Goal: Task Accomplishment & Management: Use online tool/utility

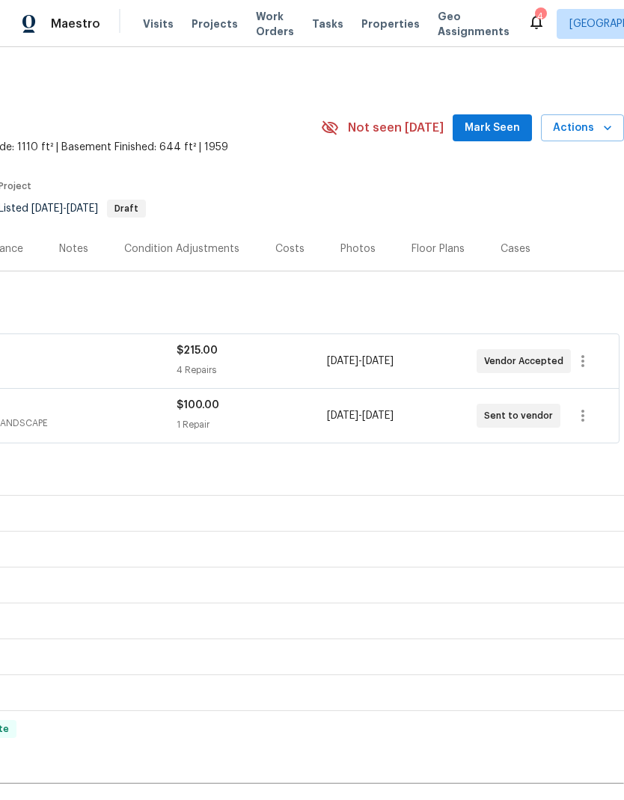
scroll to position [-1, 228]
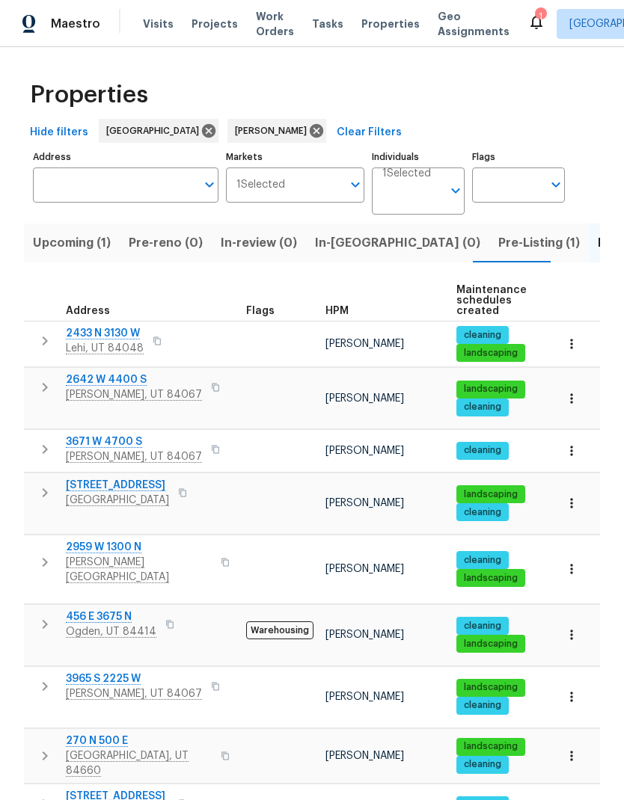
scroll to position [0, 22]
click at [123, 748] on span "[GEOGRAPHIC_DATA], UT 84660" at bounding box center [139, 763] width 146 height 30
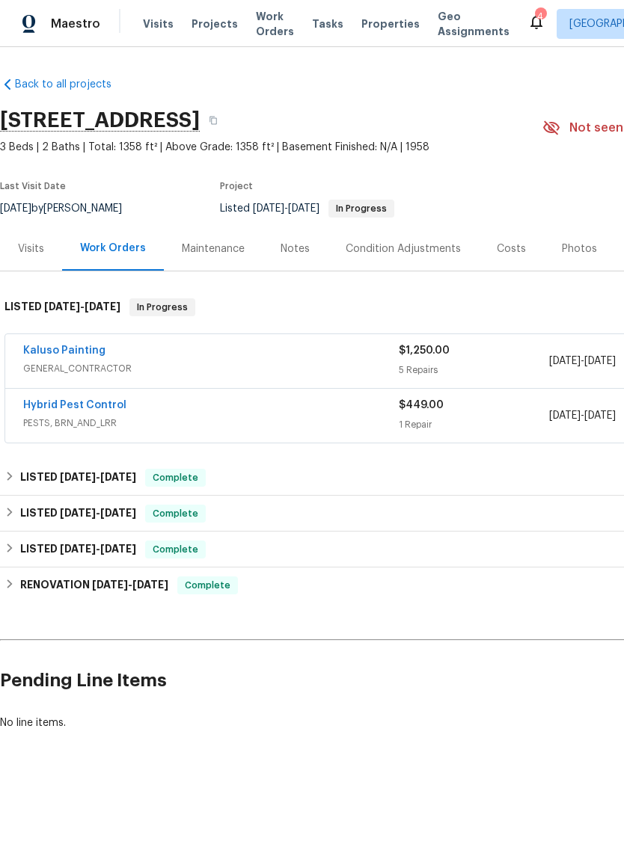
click at [52, 348] on link "Kaluso Painting" at bounding box center [64, 350] width 82 height 10
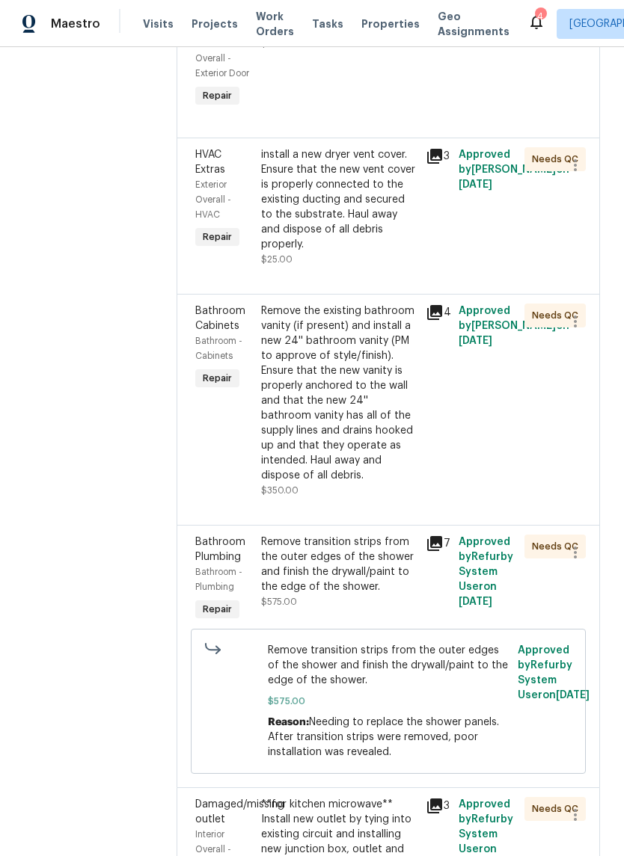
scroll to position [317, 0]
click at [361, 408] on div "Remove the existing bathroom vanity (if present) and install a new 24'' bathroo…" at bounding box center [339, 392] width 156 height 179
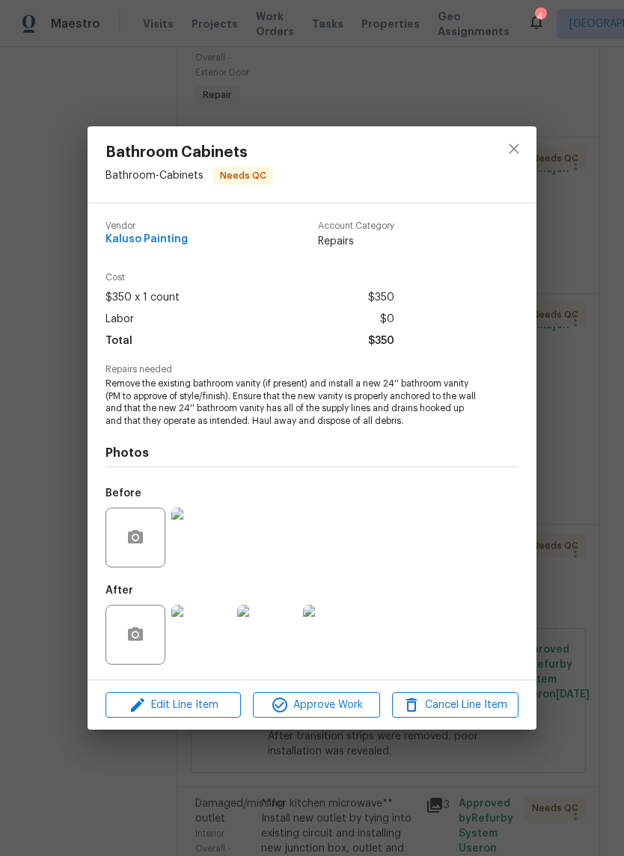
click at [217, 631] on img at bounding box center [201, 635] width 60 height 60
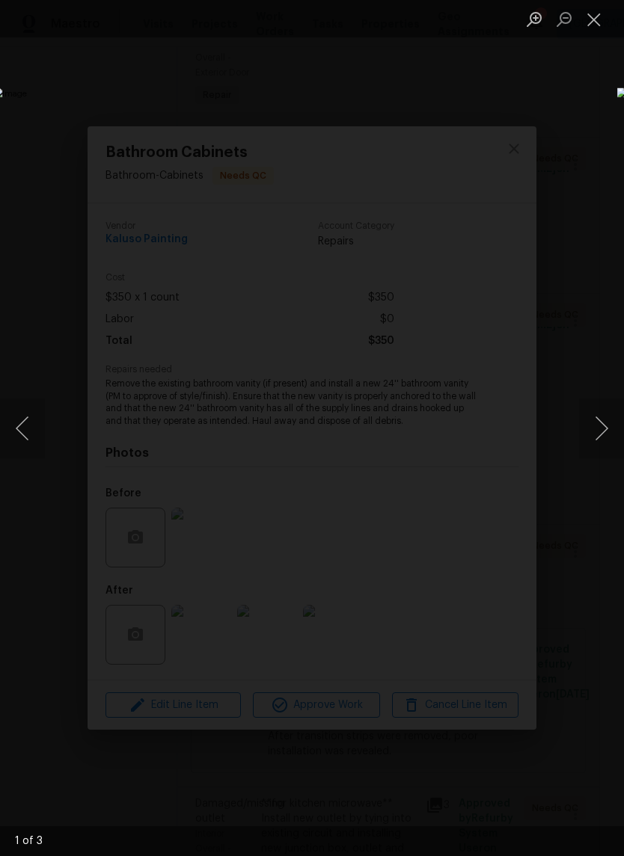
click at [600, 431] on button "Next image" at bounding box center [601, 429] width 45 height 60
click at [585, 428] on button "Next image" at bounding box center [601, 429] width 45 height 60
click at [597, 20] on button "Close lightbox" at bounding box center [594, 19] width 30 height 26
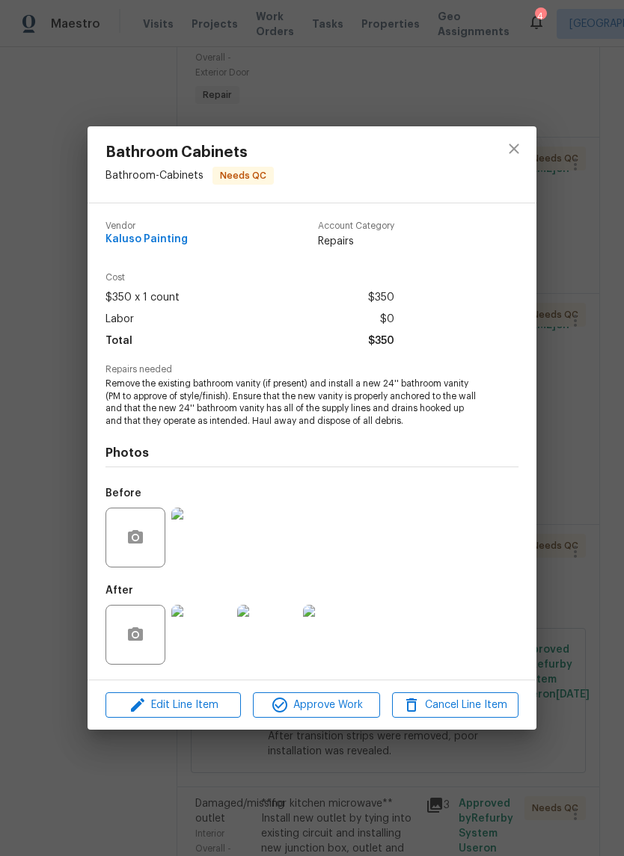
click at [338, 707] on span "Approve Work" at bounding box center [315, 705] width 117 height 19
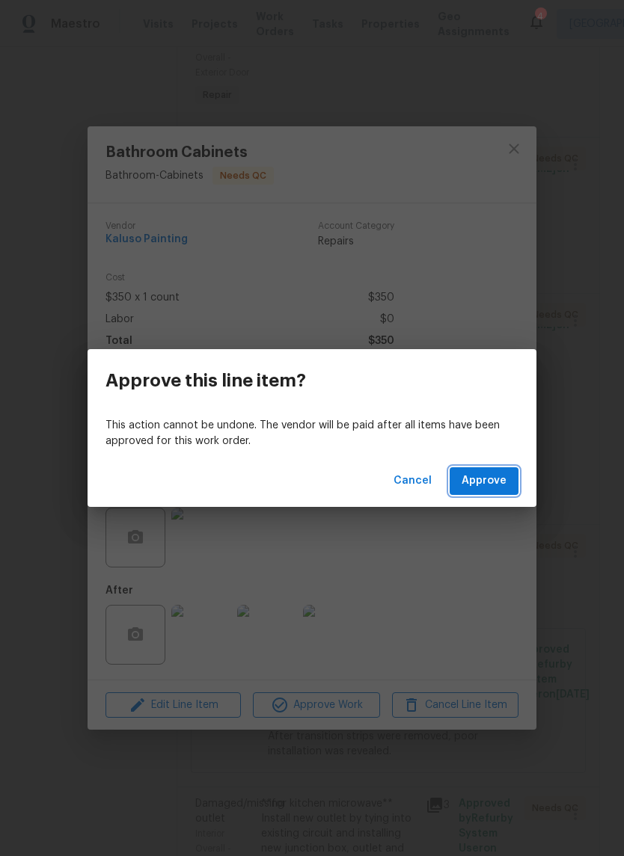
click at [493, 484] on span "Approve" at bounding box center [483, 481] width 45 height 19
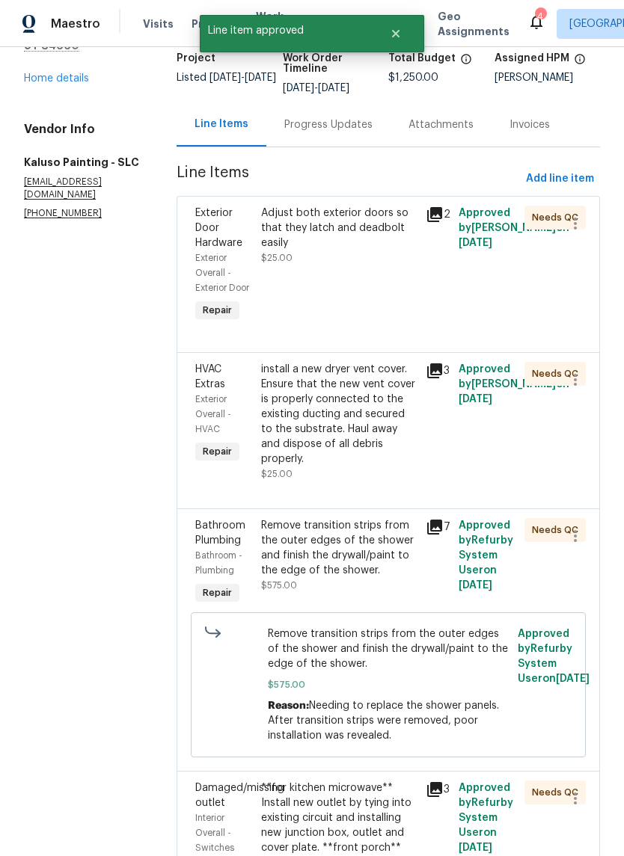
scroll to position [105, 0]
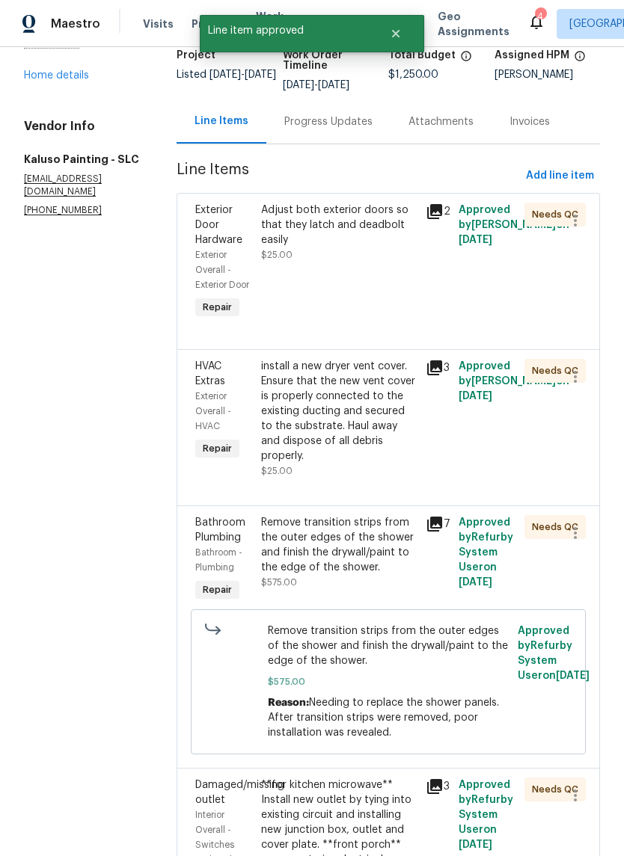
click at [342, 535] on div "Remove transition strips from the outer edges of the shower and finish the dryw…" at bounding box center [339, 545] width 156 height 60
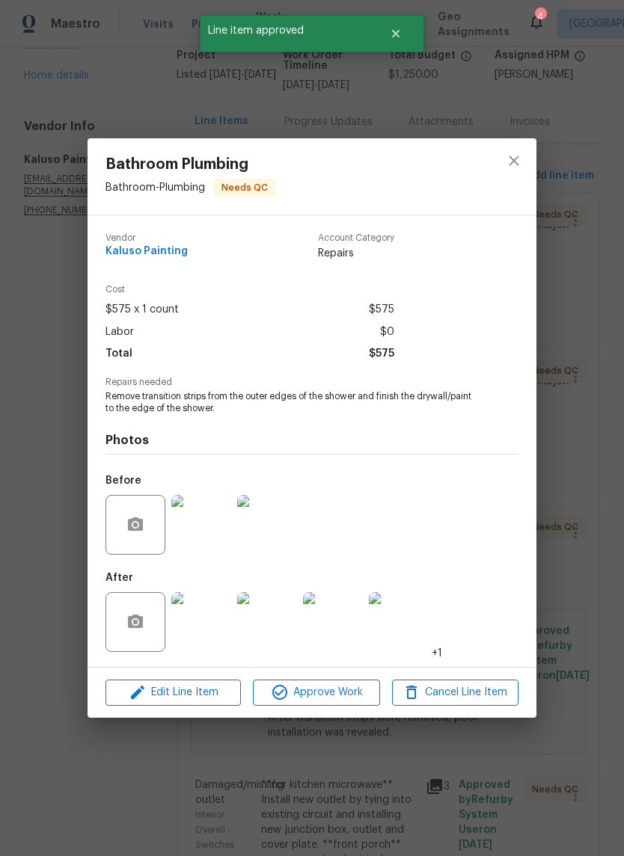
click at [221, 622] on img at bounding box center [201, 622] width 60 height 60
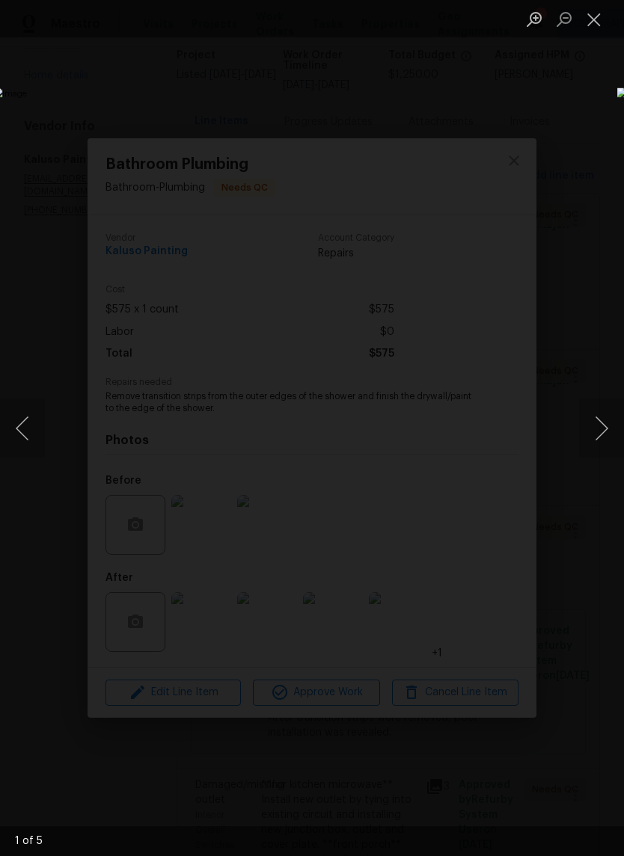
click at [606, 427] on button "Next image" at bounding box center [601, 429] width 45 height 60
click at [601, 430] on button "Next image" at bounding box center [601, 429] width 45 height 60
click at [605, 419] on button "Next image" at bounding box center [601, 429] width 45 height 60
click at [603, 428] on button "Next image" at bounding box center [601, 429] width 45 height 60
click at [597, 428] on button "Next image" at bounding box center [601, 429] width 45 height 60
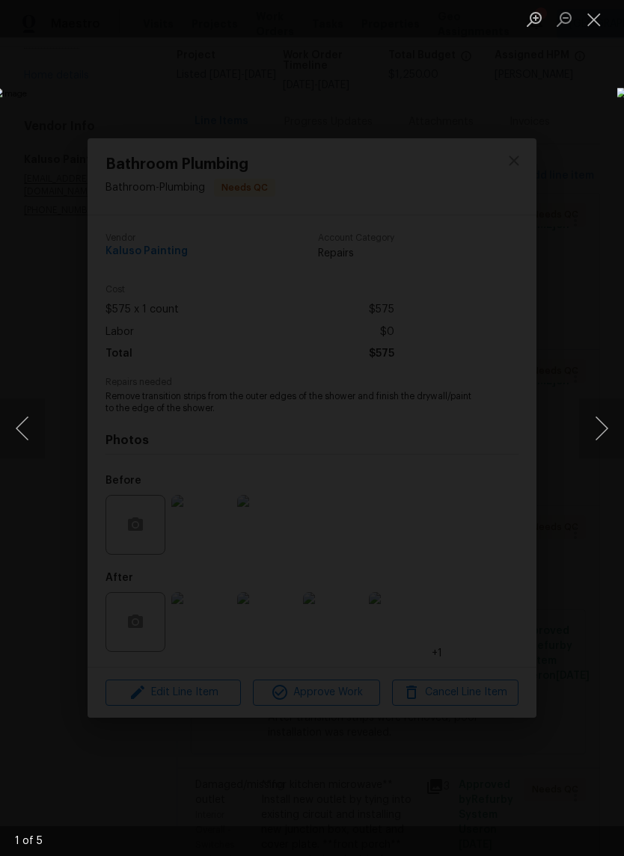
click at [585, 26] on button "Close lightbox" at bounding box center [594, 19] width 30 height 26
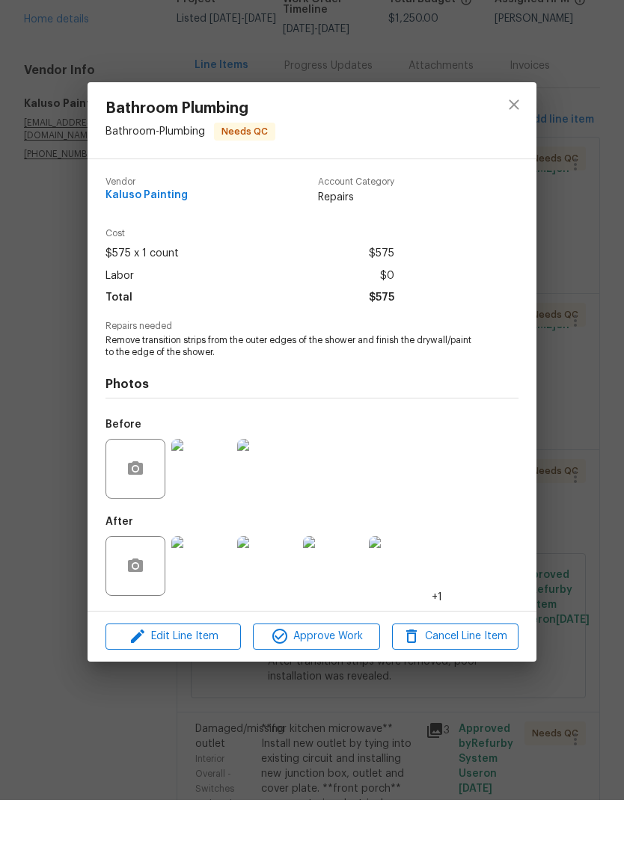
scroll to position [37, 0]
click at [513, 152] on icon "close" at bounding box center [514, 161] width 18 height 18
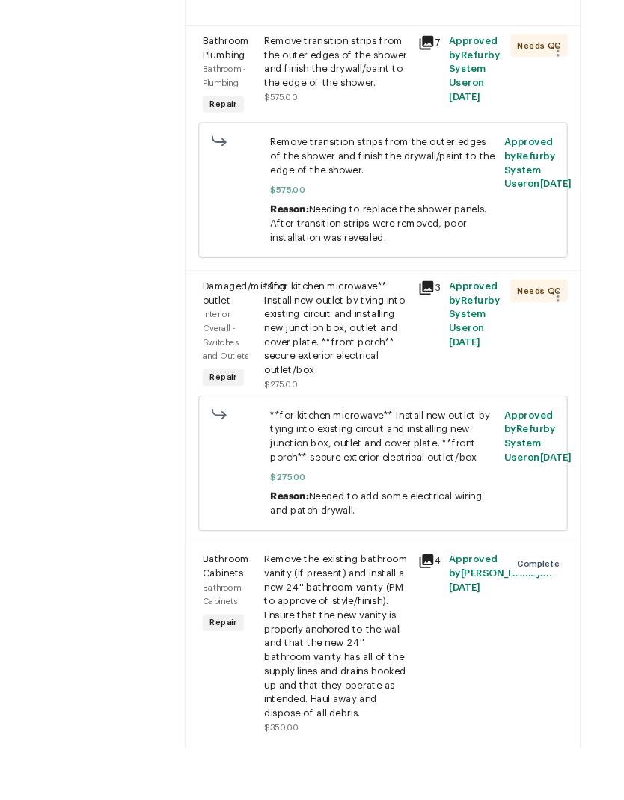
scroll to position [60, 0]
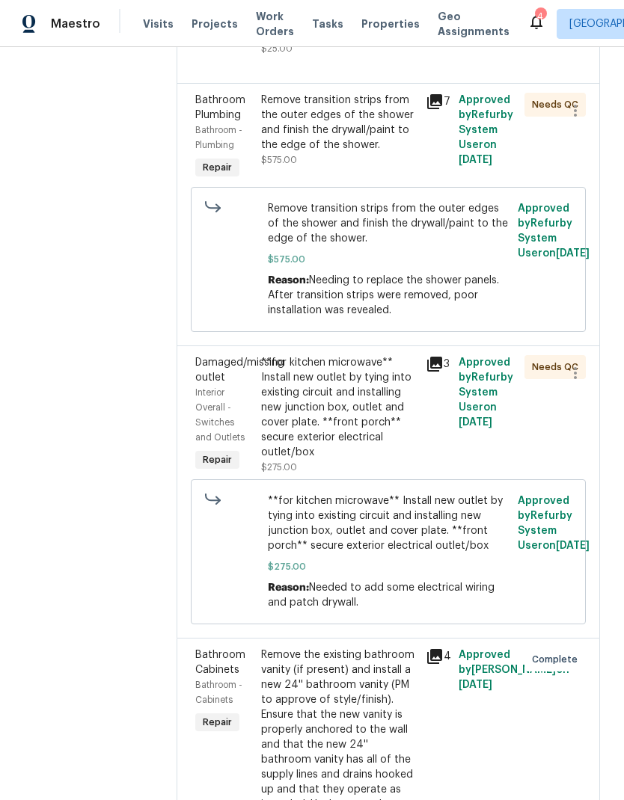
click at [364, 93] on div "Remove transition strips from the outer edges of the shower and finish the dryw…" at bounding box center [339, 130] width 156 height 75
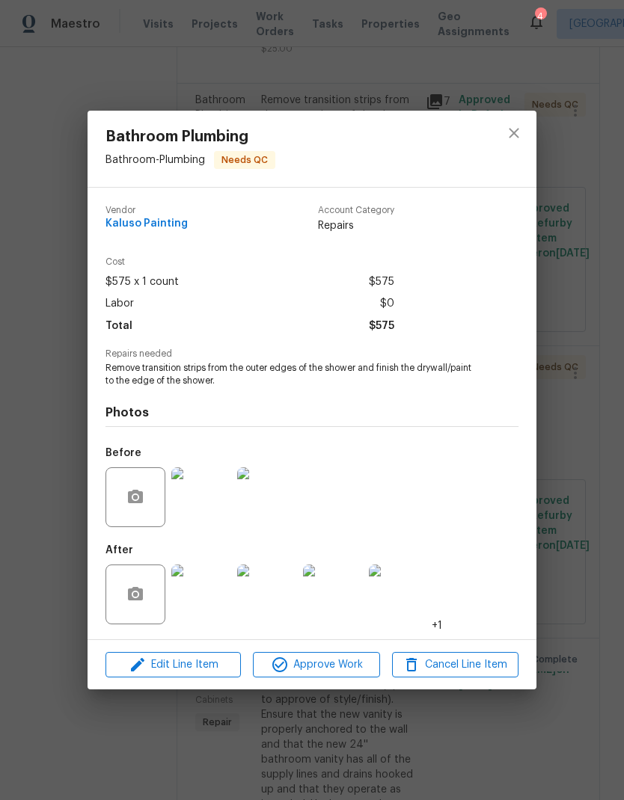
click at [199, 595] on img at bounding box center [201, 594] width 60 height 60
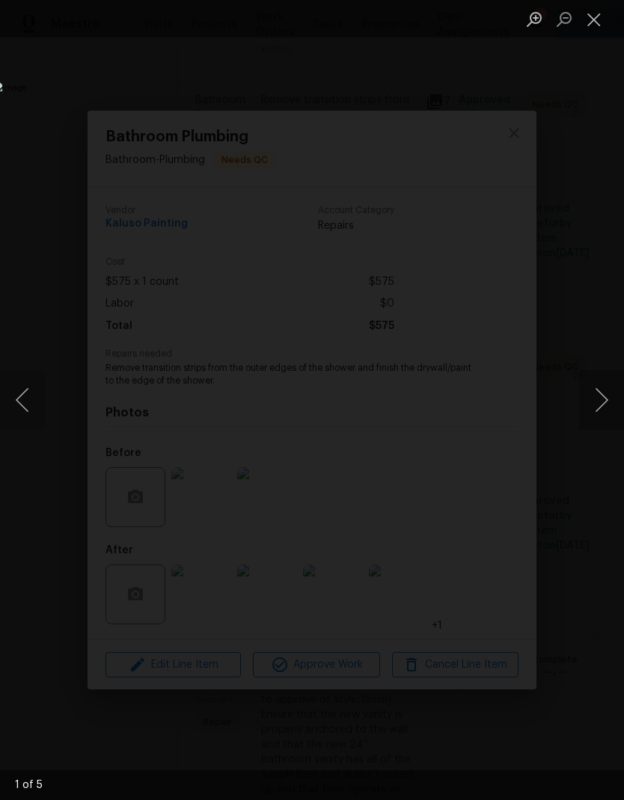
click at [597, 27] on button "Close lightbox" at bounding box center [594, 19] width 30 height 26
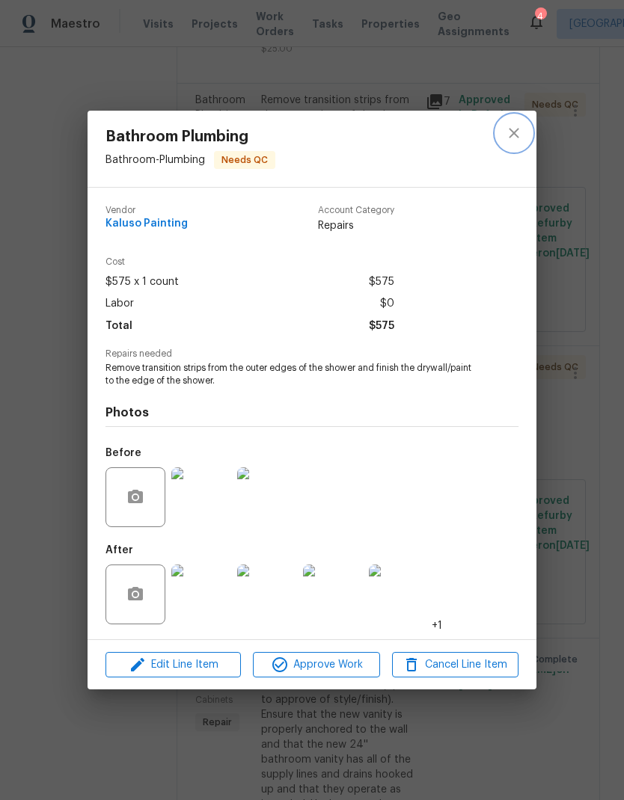
click at [517, 138] on icon "close" at bounding box center [514, 133] width 18 height 18
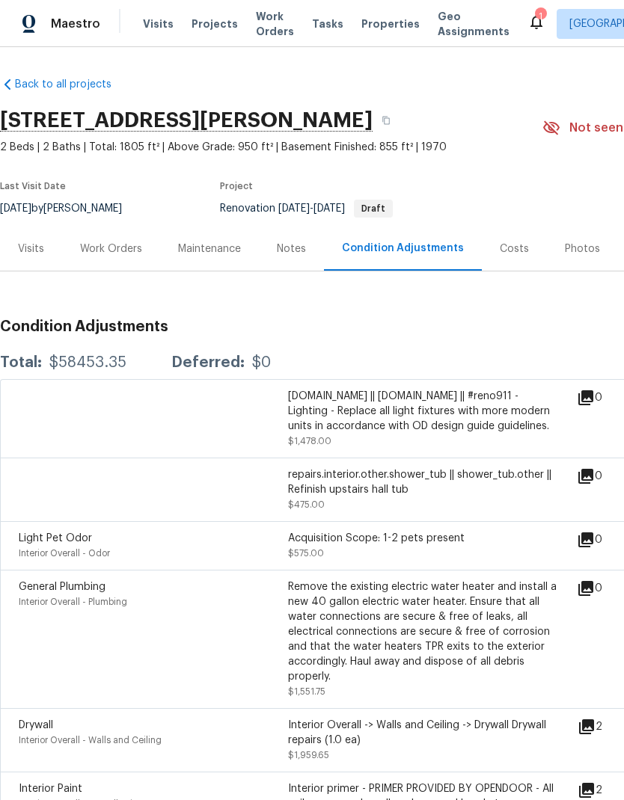
click at [40, 242] on div "Visits" at bounding box center [31, 248] width 26 height 15
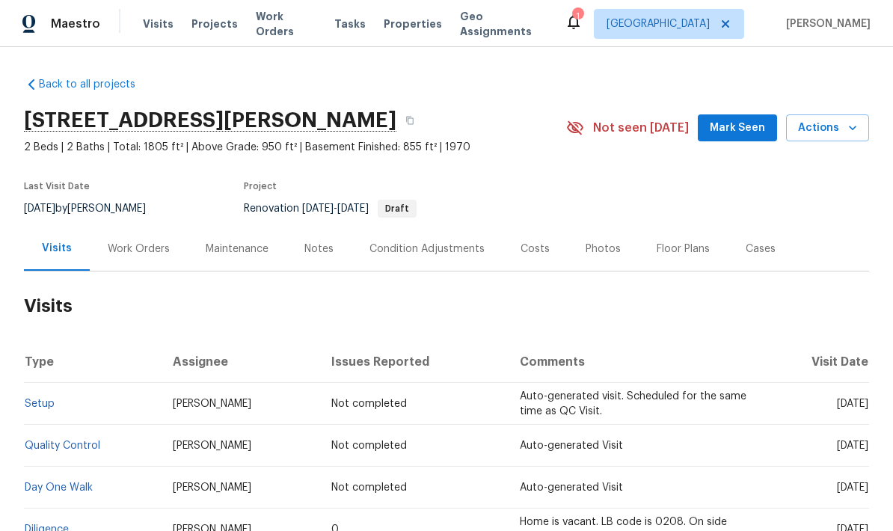
click at [623, 498] on td "Auto-generated Visit" at bounding box center [634, 488] width 253 height 42
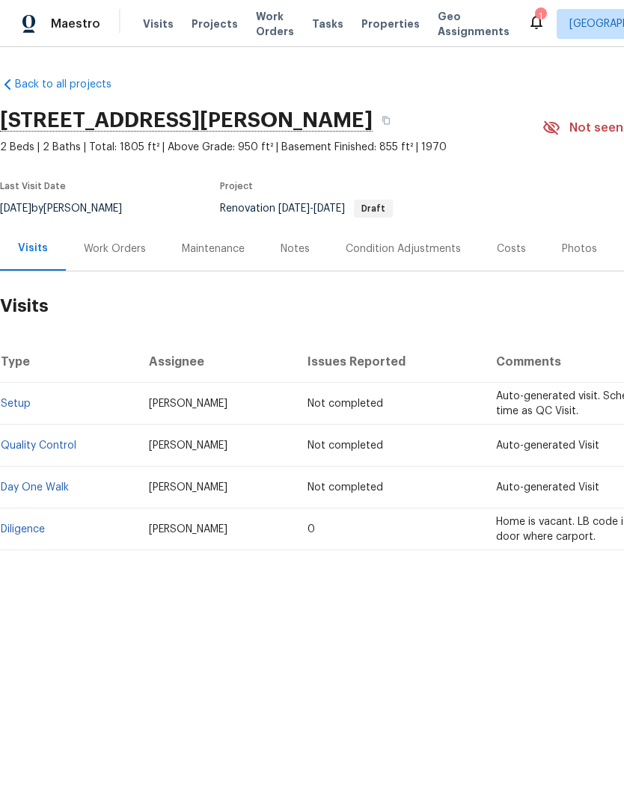
click at [413, 252] on div "Condition Adjustments" at bounding box center [402, 248] width 115 height 15
